Goal: Task Accomplishment & Management: Manage account settings

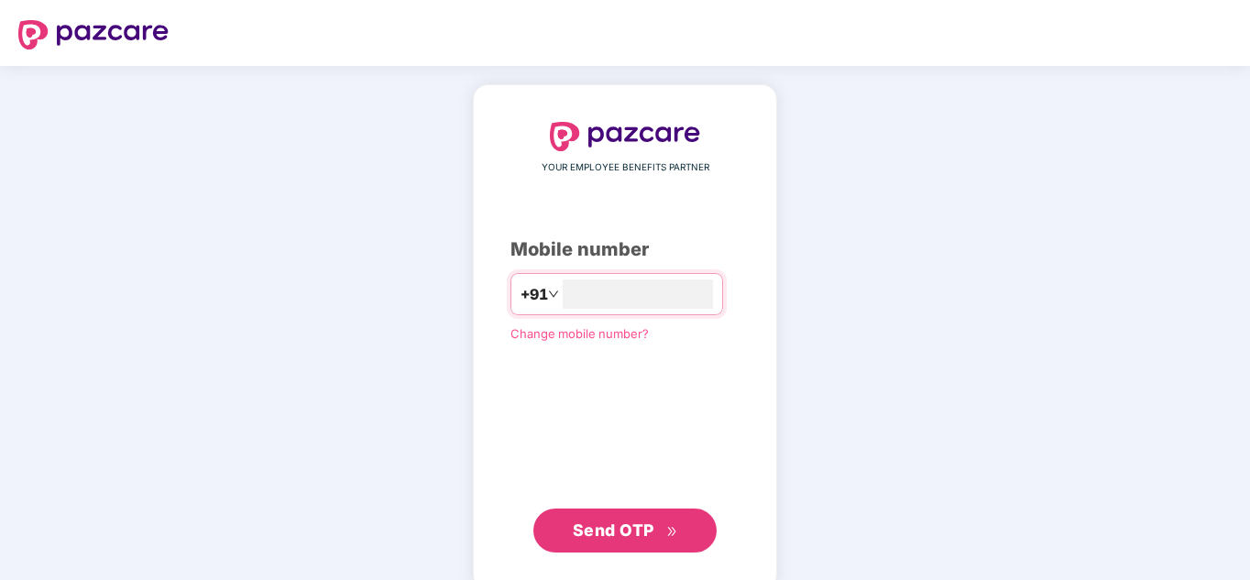
type input "**********"
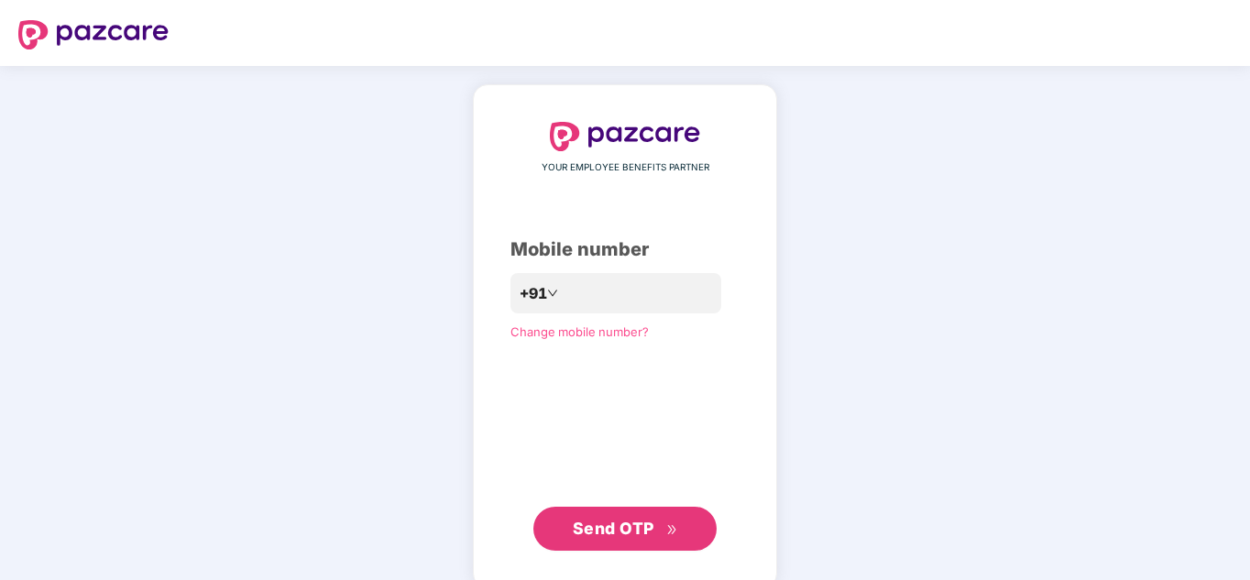
click at [649, 527] on span "Send OTP" at bounding box center [614, 528] width 82 height 19
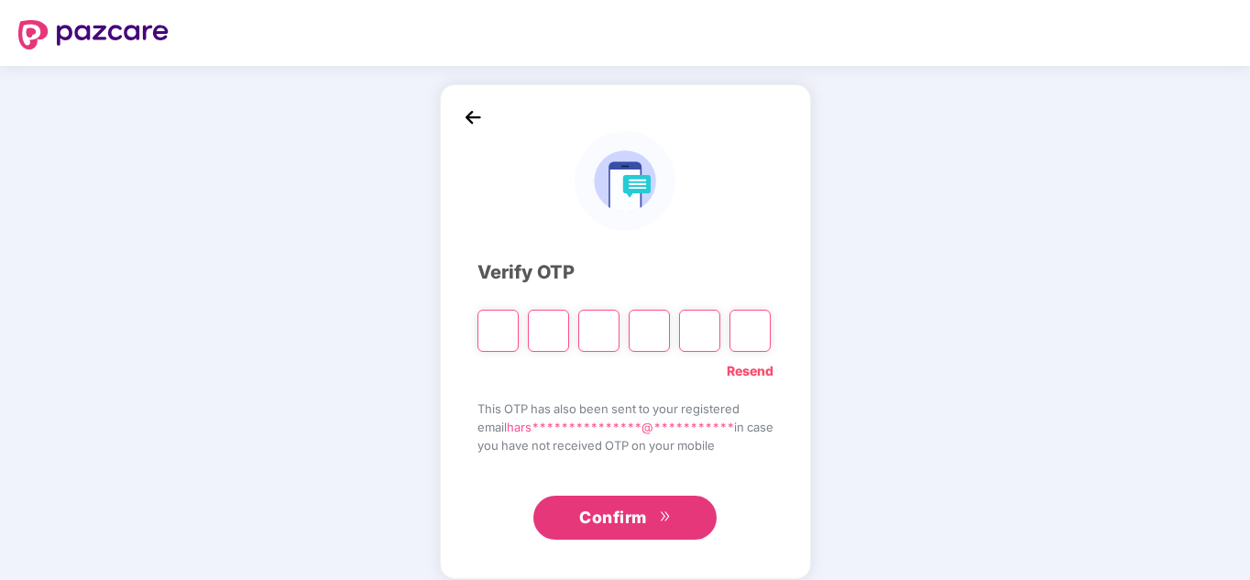
type input "*"
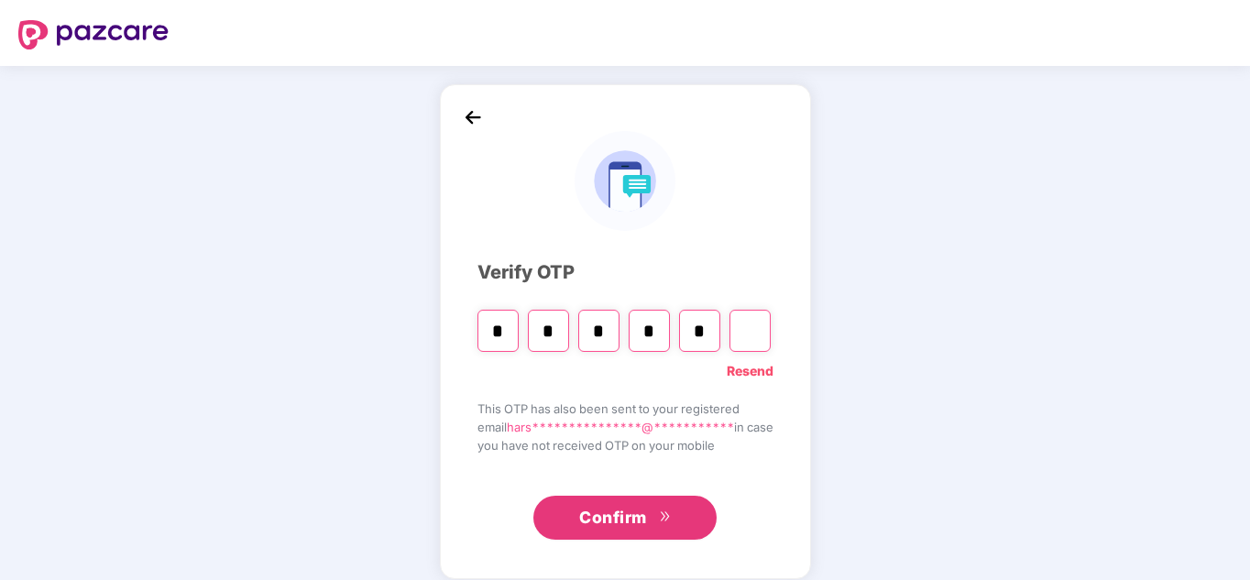
type input "*"
